Goal: Task Accomplishment & Management: Use online tool/utility

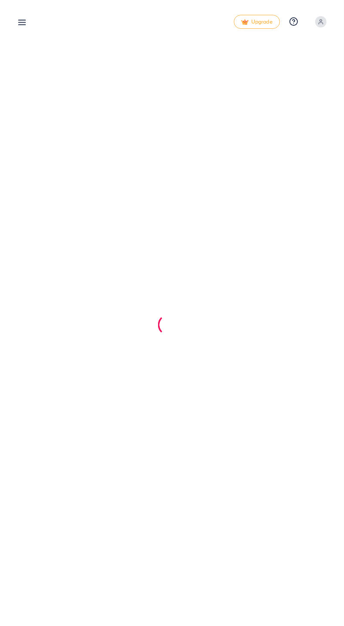
click at [140, 380] on div at bounding box center [172, 313] width 344 height 626
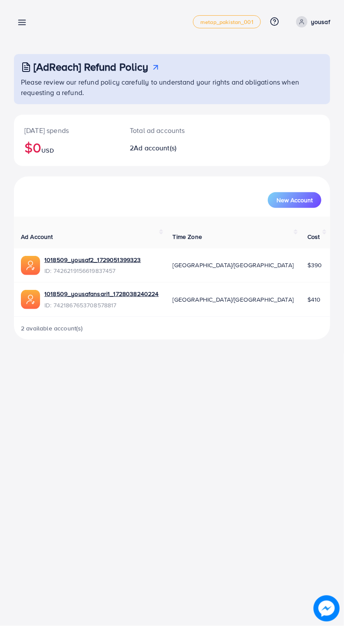
click at [20, 18] on icon at bounding box center [21, 22] width 9 height 9
click at [200, 261] on span "[GEOGRAPHIC_DATA]/[GEOGRAPHIC_DATA]" at bounding box center [233, 265] width 121 height 9
click at [136, 259] on link "1018509_yousaf2_1729051399323" at bounding box center [92, 259] width 97 height 9
